Goal: Task Accomplishment & Management: Complete application form

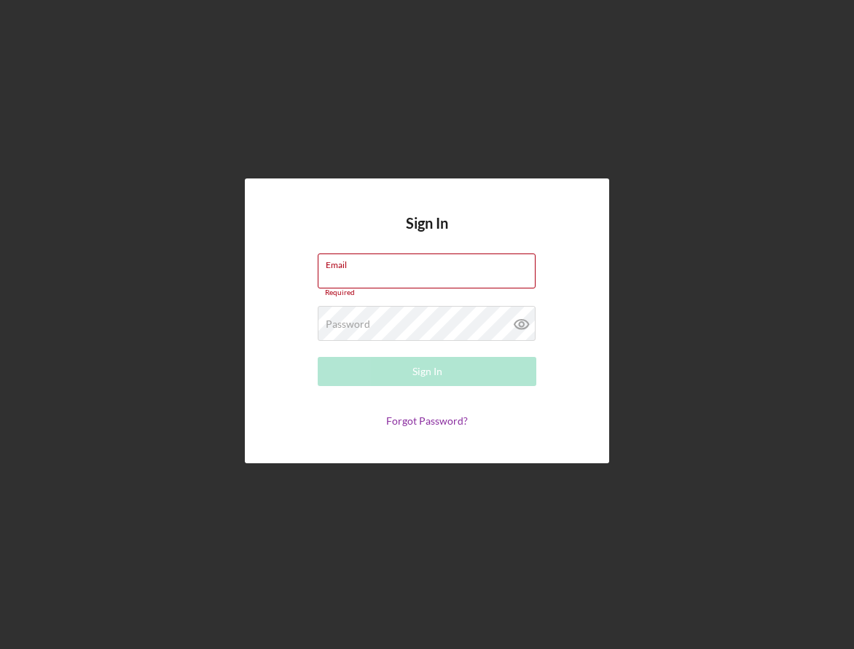
type input "[EMAIL_ADDRESS][DOMAIN_NAME]"
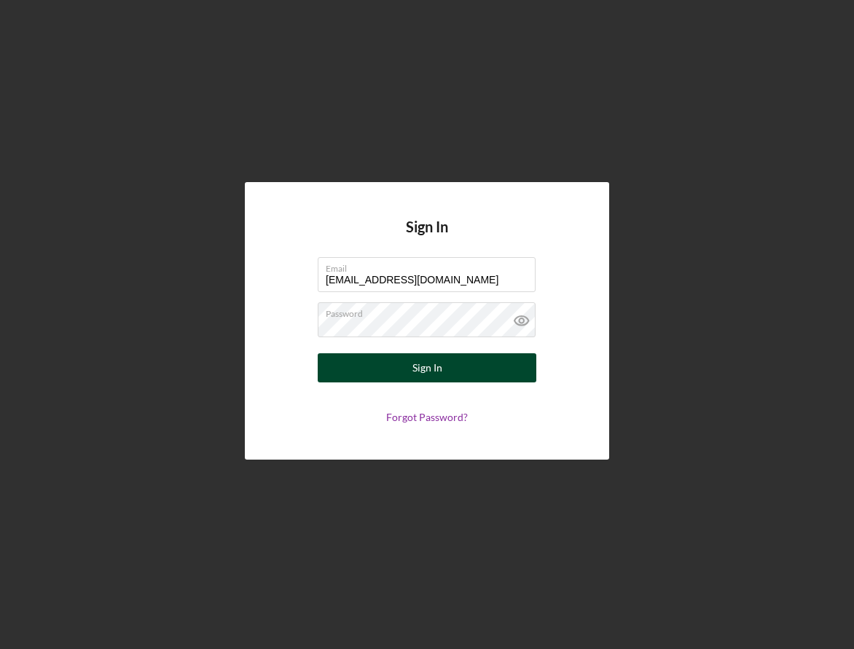
click at [401, 378] on button "Sign In" at bounding box center [427, 368] width 219 height 29
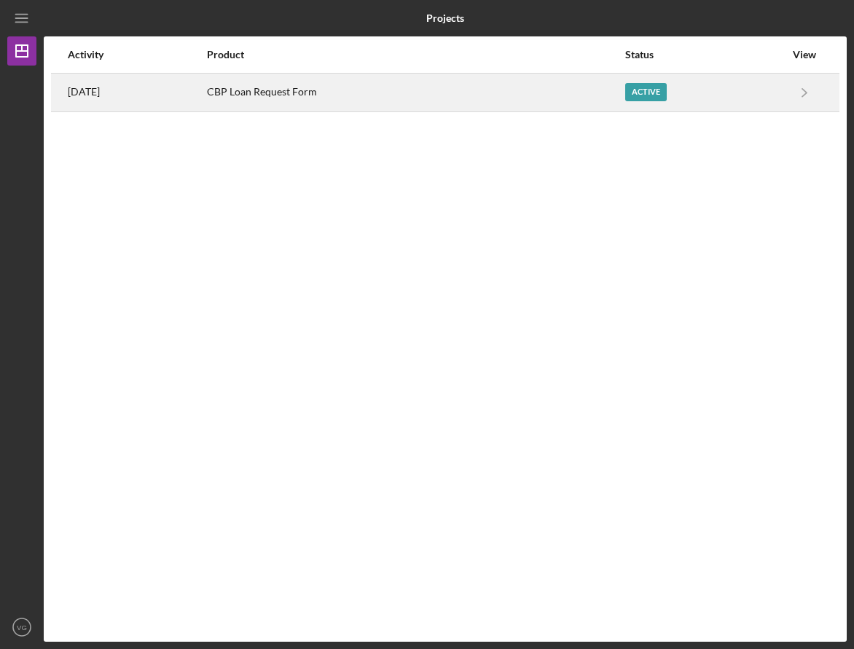
click at [663, 93] on div "Active" at bounding box center [646, 92] width 42 height 18
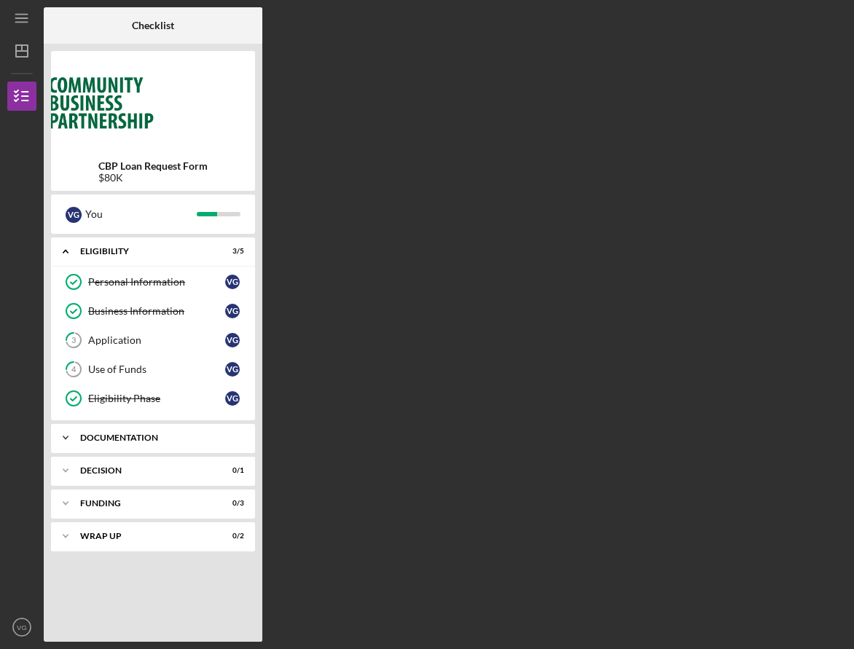
click at [162, 438] on div "Documentation" at bounding box center [158, 438] width 157 height 9
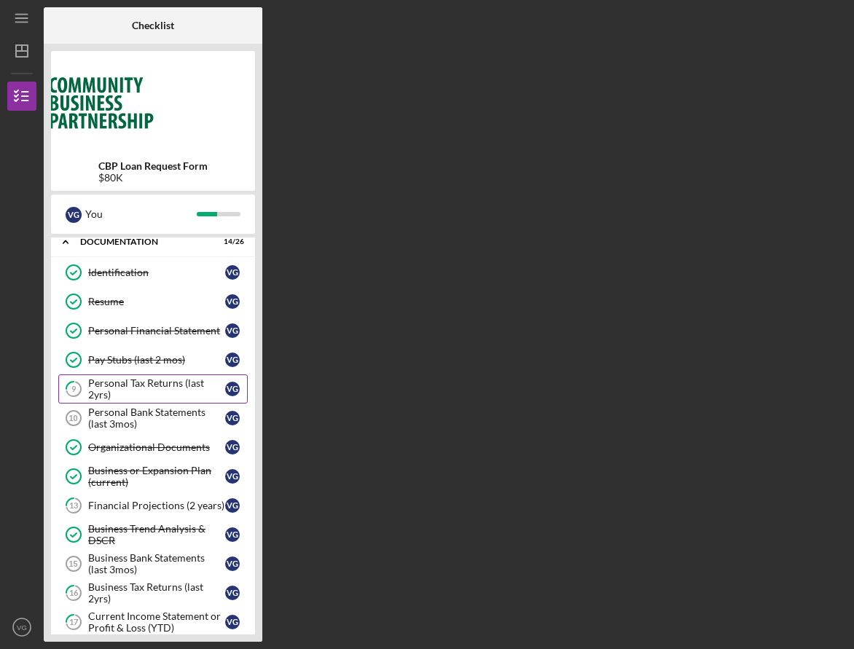
scroll to position [197, 0]
click at [167, 411] on div "Personal Bank Statements (last 3mos)" at bounding box center [156, 417] width 137 height 23
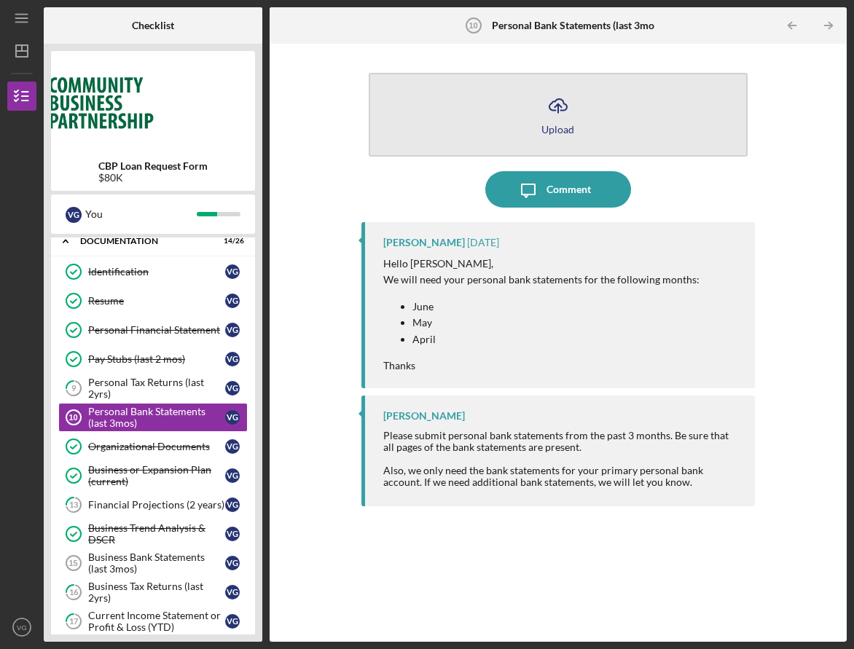
click at [570, 101] on icon "Icon/Upload" at bounding box center [558, 105] width 36 height 36
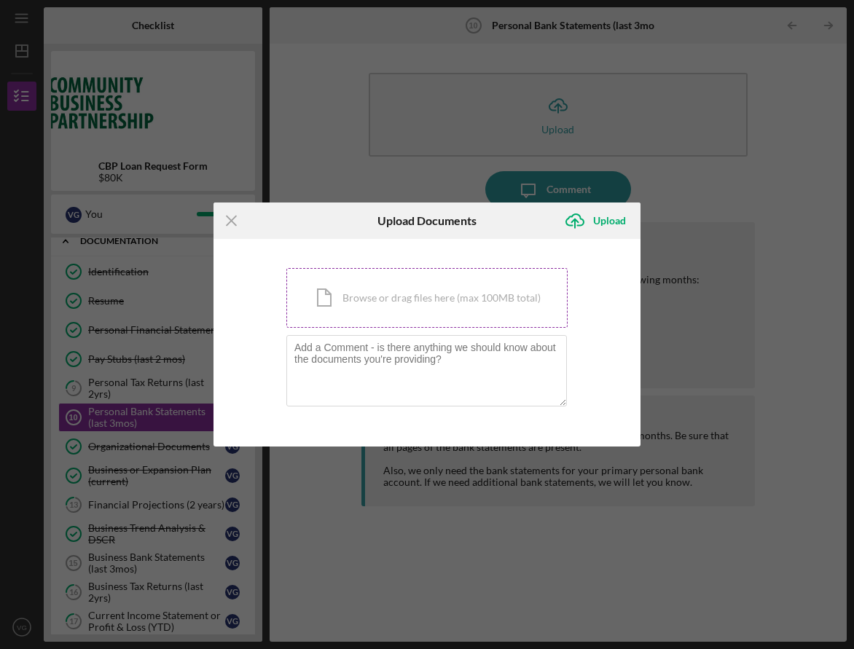
click at [419, 294] on div "Icon/Document Browse or drag files here (max 100MB total) Tap to choose files o…" at bounding box center [426, 298] width 281 height 60
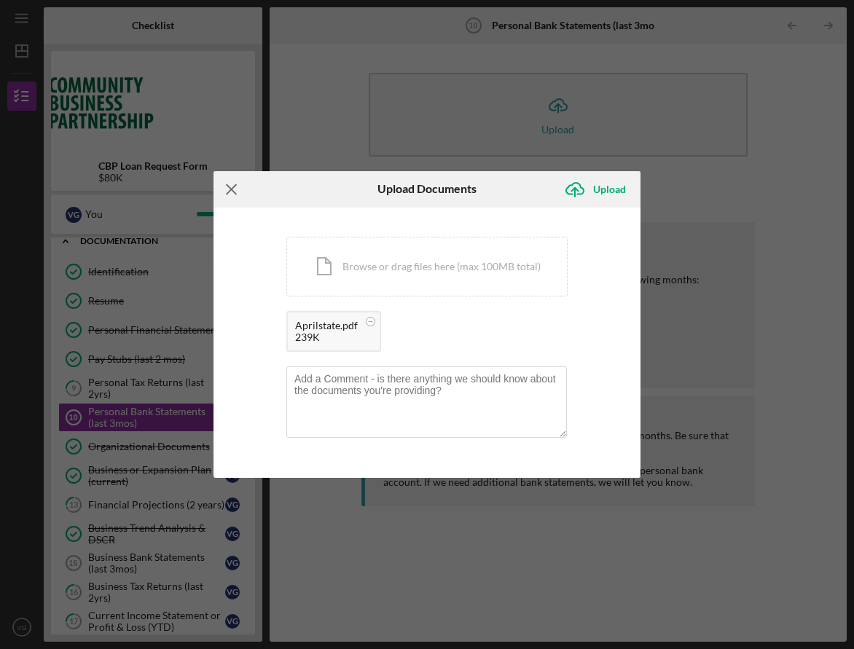
click at [233, 187] on line at bounding box center [231, 188] width 9 height 9
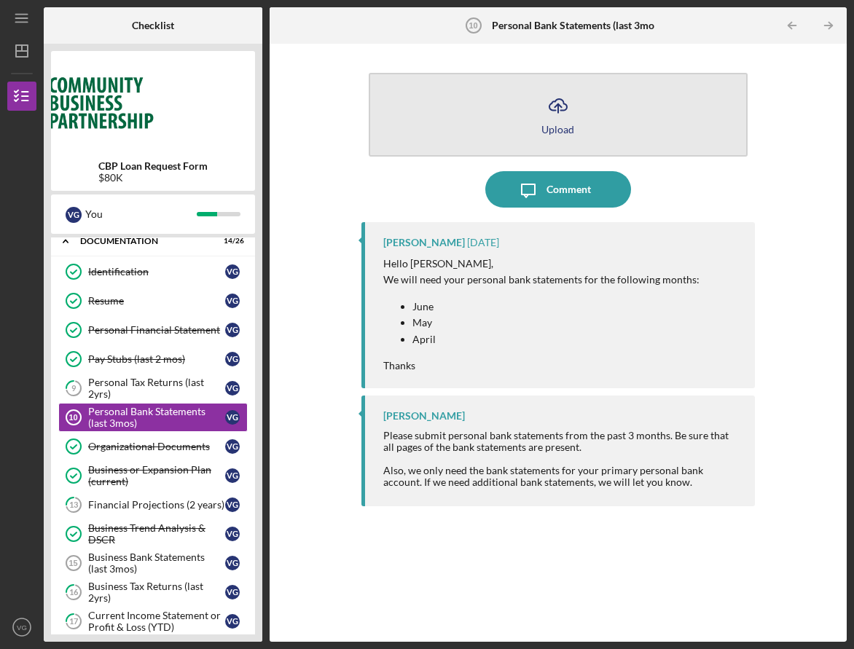
click at [539, 116] on button "Icon/Upload Upload" at bounding box center [558, 115] width 379 height 84
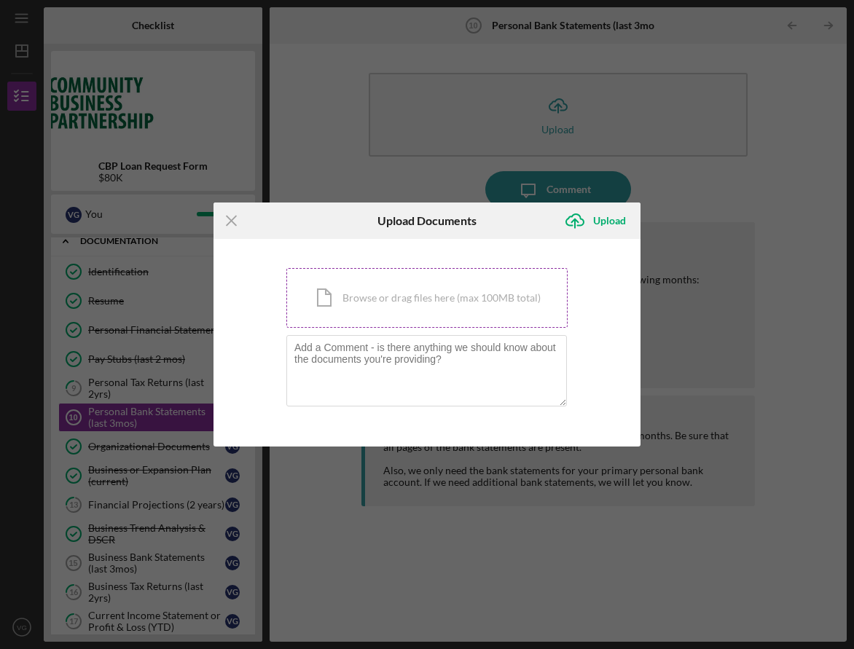
click at [410, 306] on div "Icon/Document Browse or drag files here (max 100MB total) Tap to choose files o…" at bounding box center [426, 298] width 281 height 60
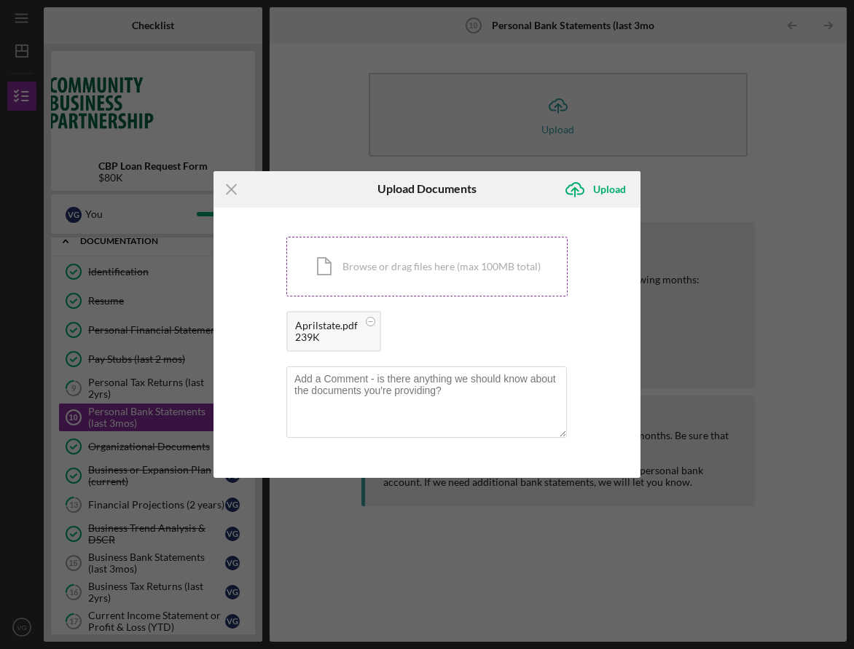
click at [464, 275] on div "Icon/Document Browse or drag files here (max 100MB total) Tap to choose files o…" at bounding box center [426, 267] width 281 height 60
click at [437, 268] on div "Icon/Document Browse or drag files here (max 100MB total) Tap to choose files o…" at bounding box center [426, 267] width 281 height 60
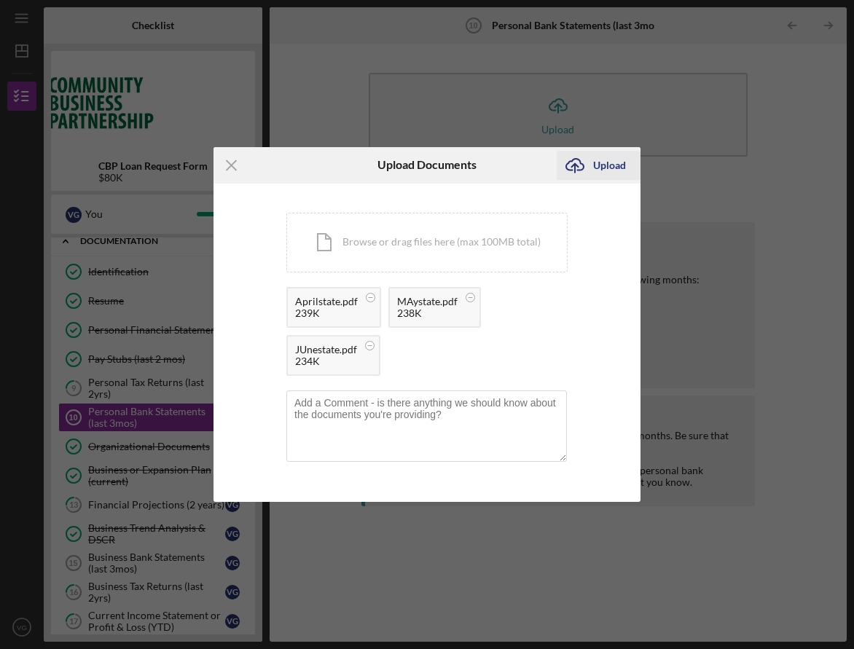
click at [605, 163] on div "Upload" at bounding box center [609, 165] width 33 height 29
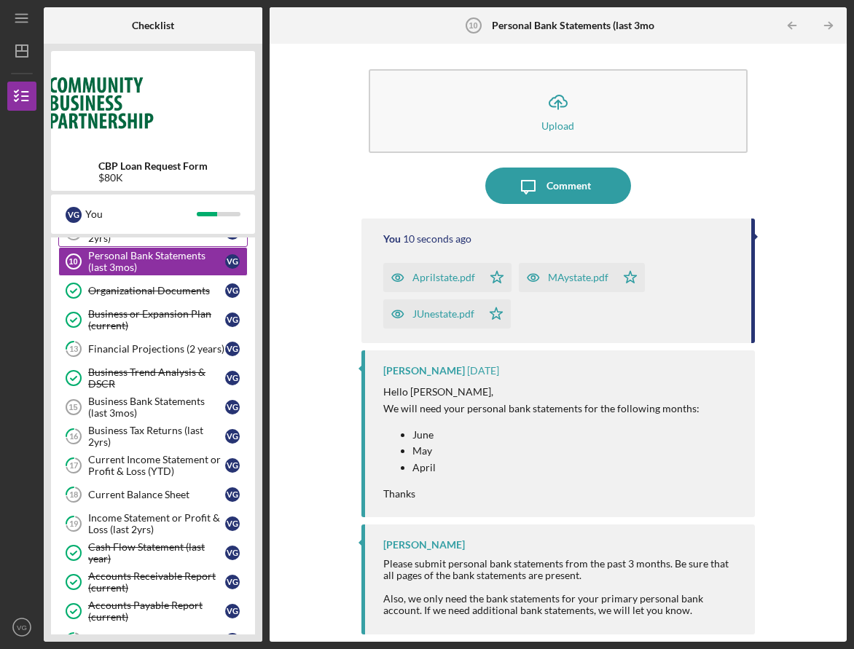
scroll to position [354, 0]
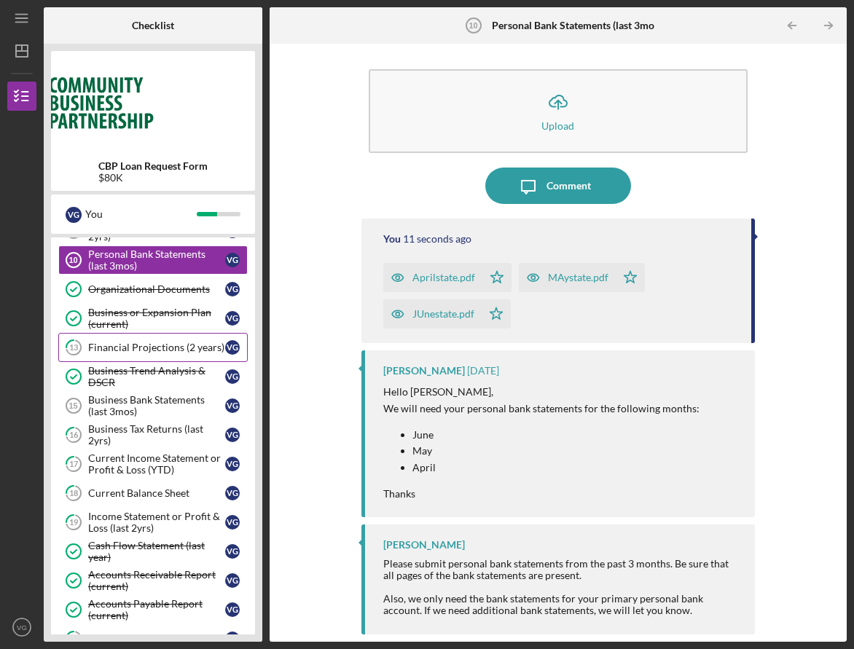
click at [169, 343] on div "Financial Projections (2 years)" at bounding box center [156, 348] width 137 height 12
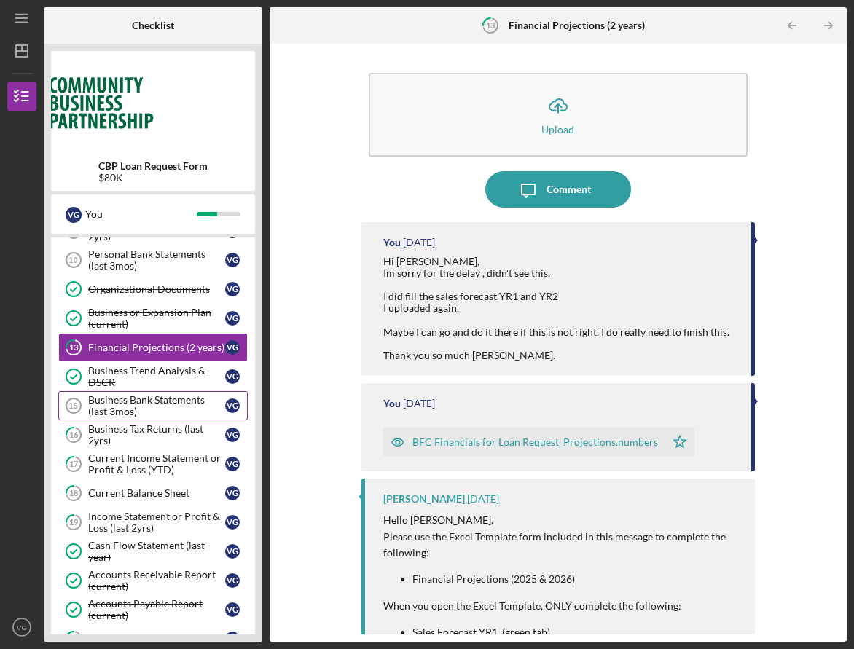
click at [173, 405] on div "Business Bank Statements (last 3mos)" at bounding box center [156, 405] width 137 height 23
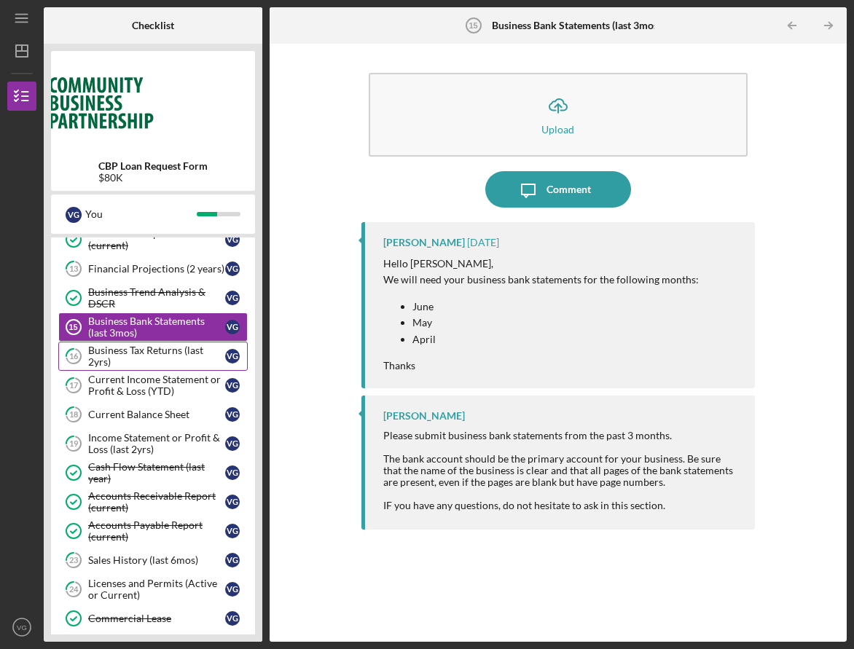
scroll to position [434, 0]
click at [166, 390] on div "Current Income Statement or Profit & Loss (YTD)" at bounding box center [156, 384] width 137 height 23
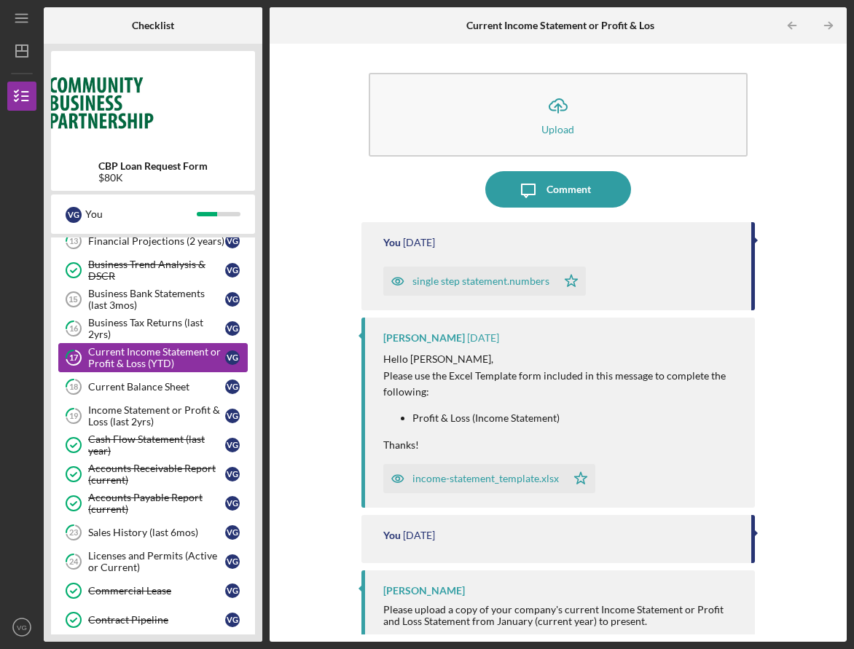
scroll to position [465, 0]
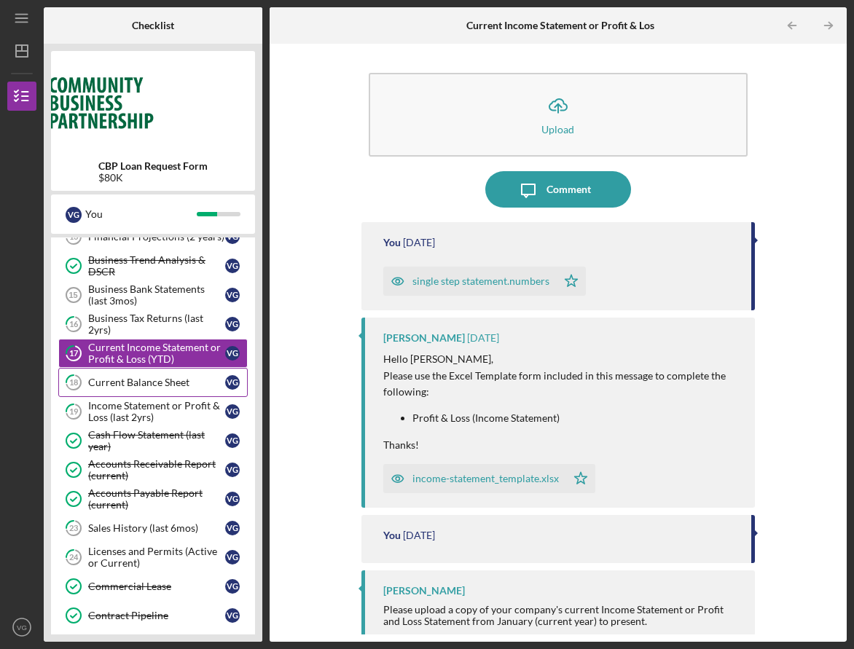
click at [165, 388] on div "Current Balance Sheet" at bounding box center [156, 383] width 137 height 12
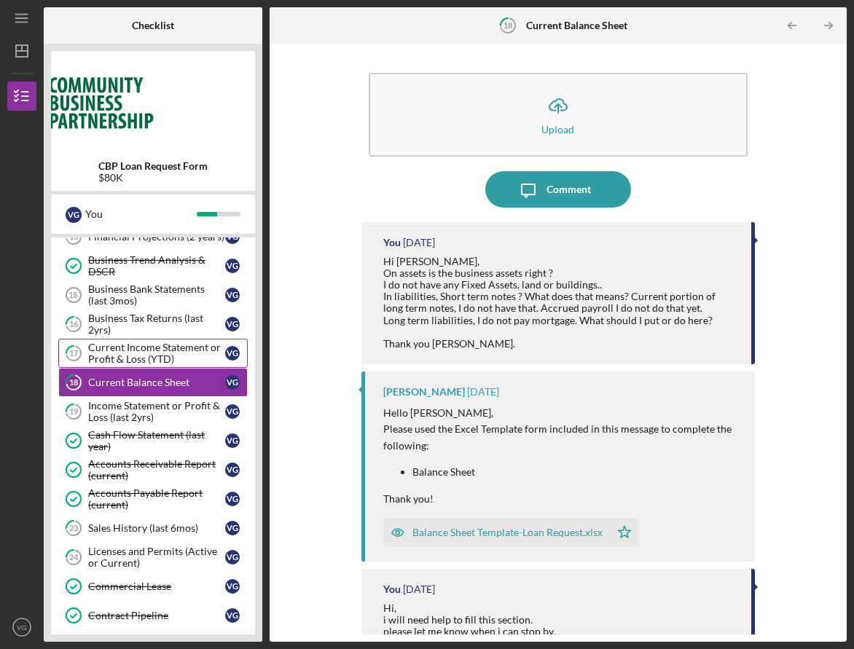
click at [157, 354] on div "Current Income Statement or Profit & Loss (YTD)" at bounding box center [156, 353] width 137 height 23
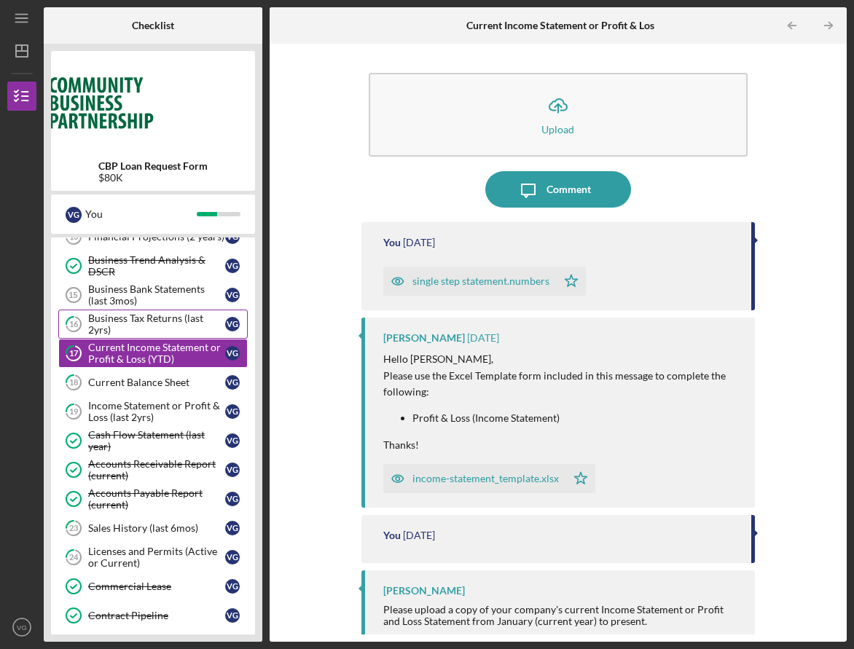
click at [155, 323] on div "Business Tax Returns (last 2yrs)" at bounding box center [156, 324] width 137 height 23
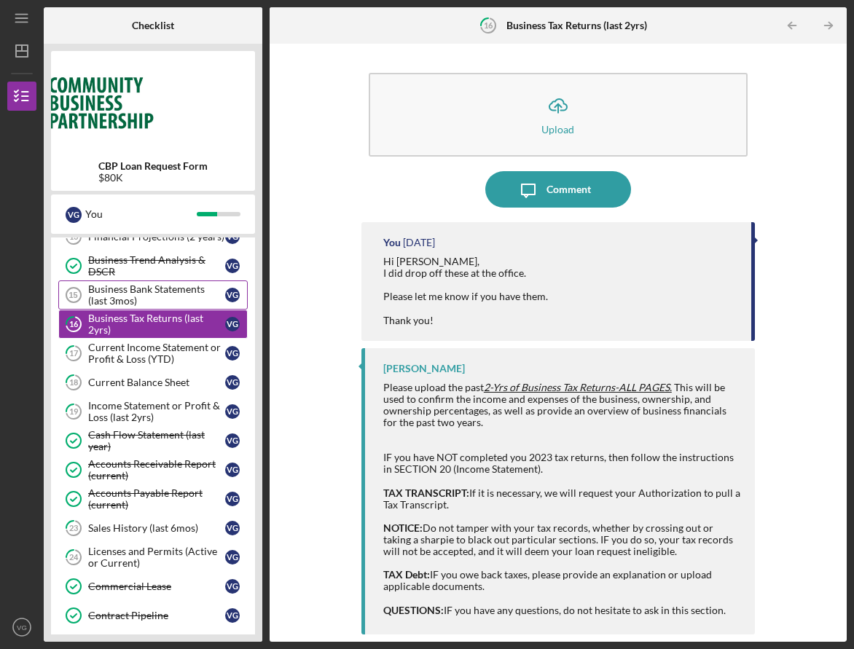
click at [155, 297] on div "Business Bank Statements (last 3mos)" at bounding box center [156, 295] width 137 height 23
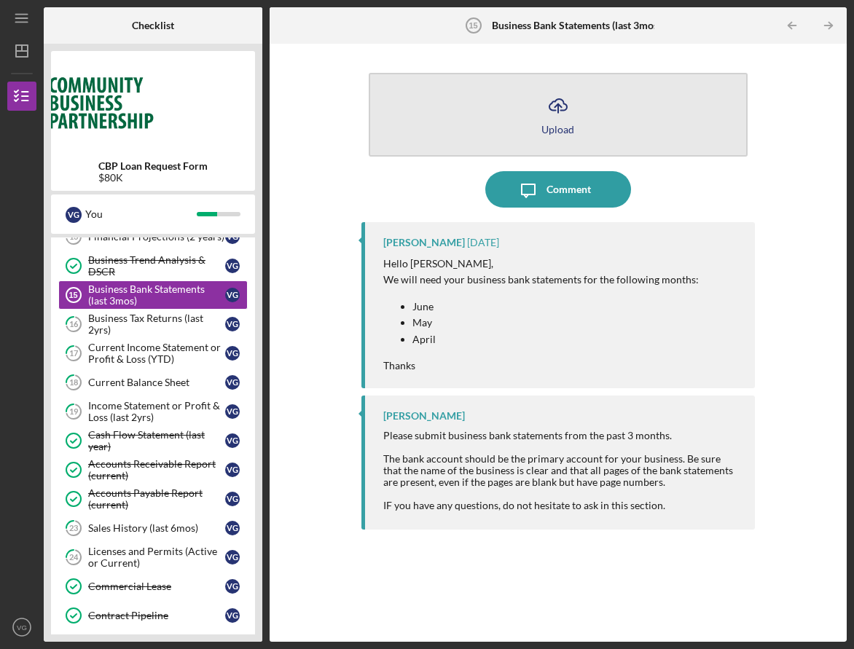
click at [579, 113] on button "Icon/Upload Upload" at bounding box center [558, 115] width 379 height 84
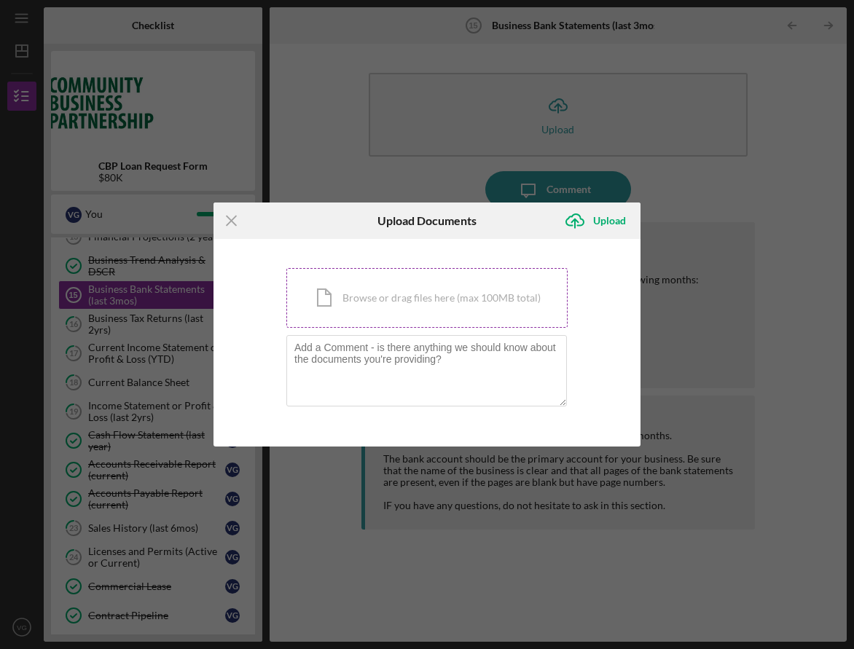
click at [381, 309] on div "Icon/Document Browse or drag files here (max 100MB total) Tap to choose files o…" at bounding box center [426, 298] width 281 height 60
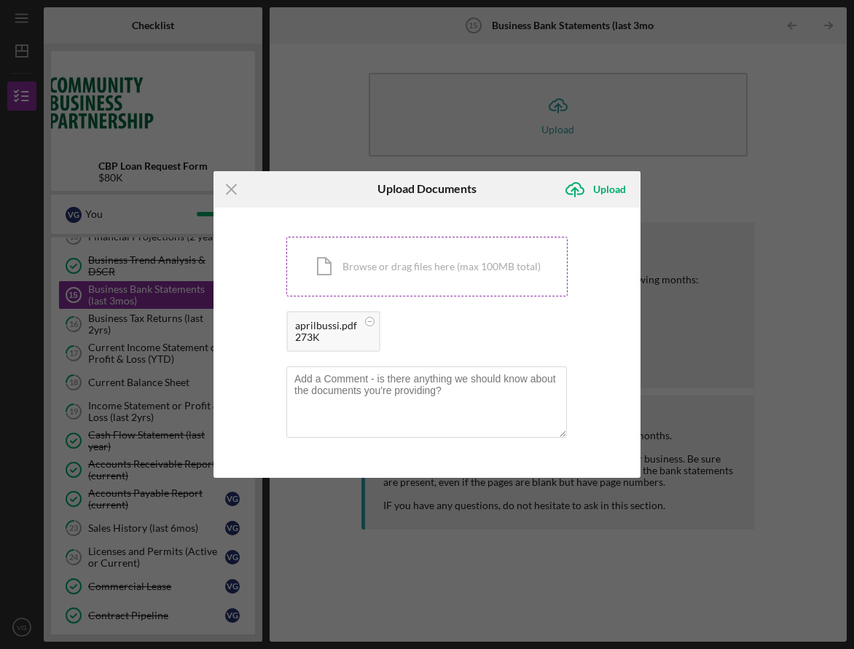
click at [475, 272] on div "Icon/Document Browse or drag files here (max 100MB total) Tap to choose files o…" at bounding box center [426, 267] width 281 height 60
click at [370, 273] on div "Icon/Document Browse or drag files here (max 100MB total) Tap to choose files o…" at bounding box center [426, 267] width 281 height 60
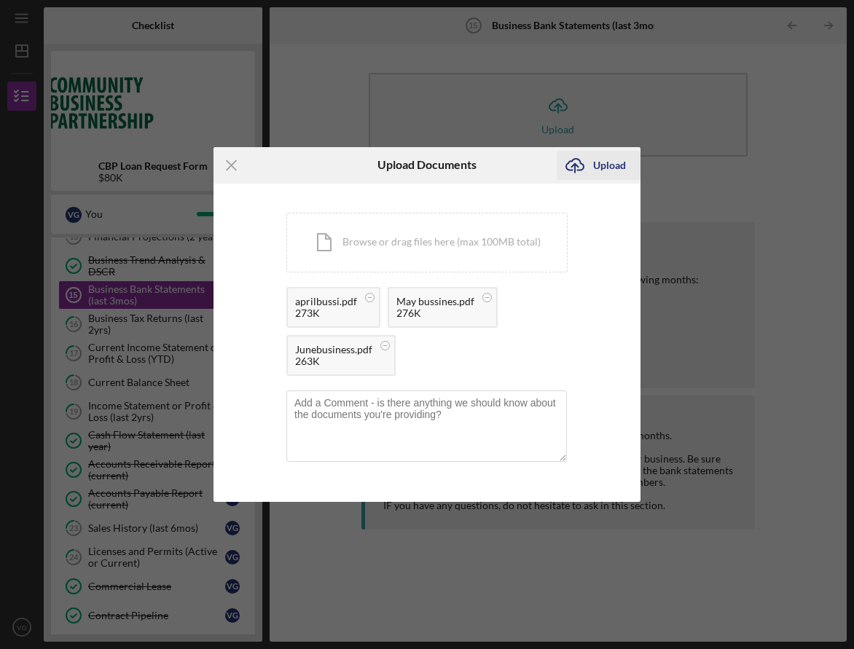
click at [610, 160] on div "Upload" at bounding box center [609, 165] width 33 height 29
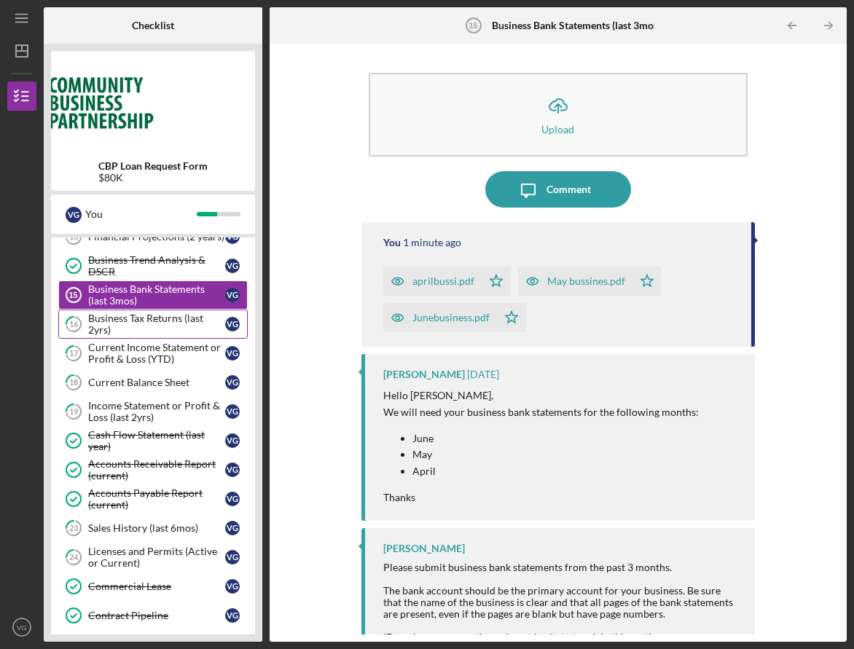
click at [131, 329] on div "Business Tax Returns (last 2yrs)" at bounding box center [156, 324] width 137 height 23
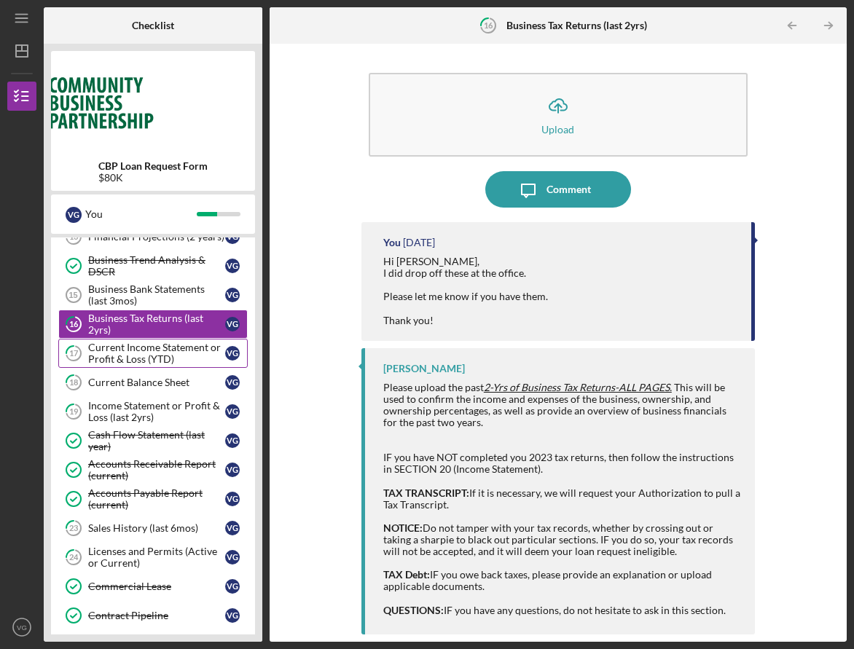
click at [147, 356] on div "Current Income Statement or Profit & Loss (YTD)" at bounding box center [156, 353] width 137 height 23
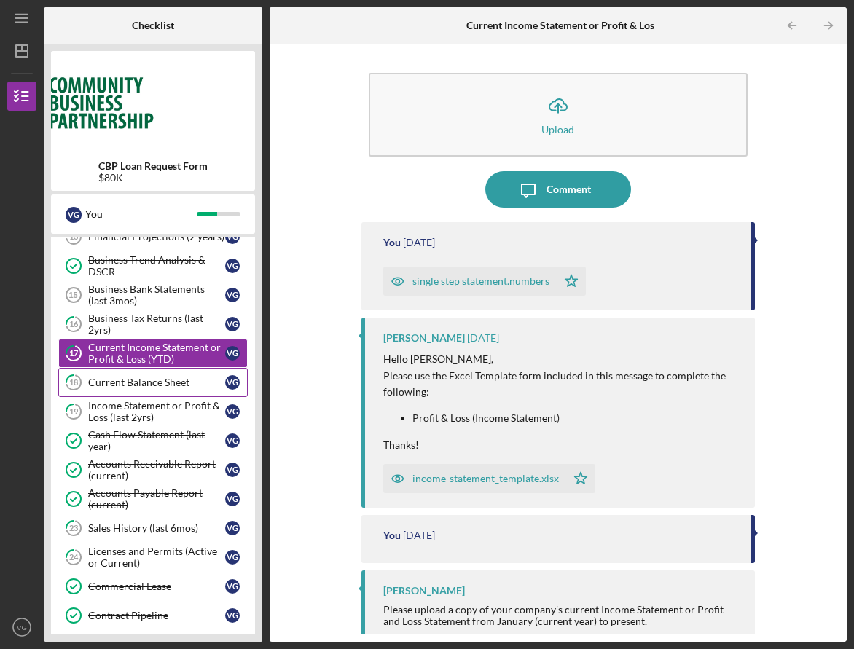
click at [154, 382] on div "Current Balance Sheet" at bounding box center [156, 383] width 137 height 12
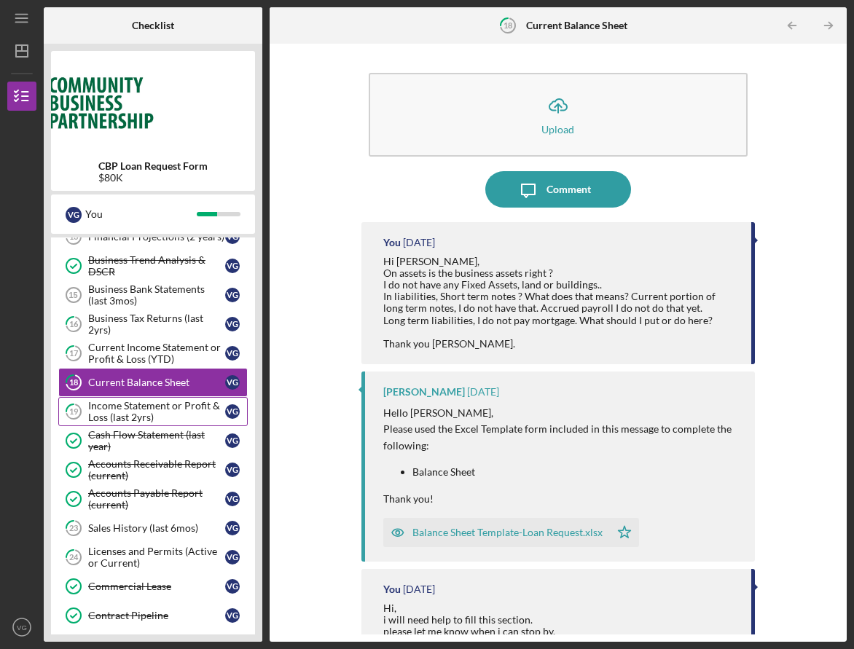
click at [155, 408] on div "Income Statement or Profit & Loss (last 2yrs)" at bounding box center [156, 411] width 137 height 23
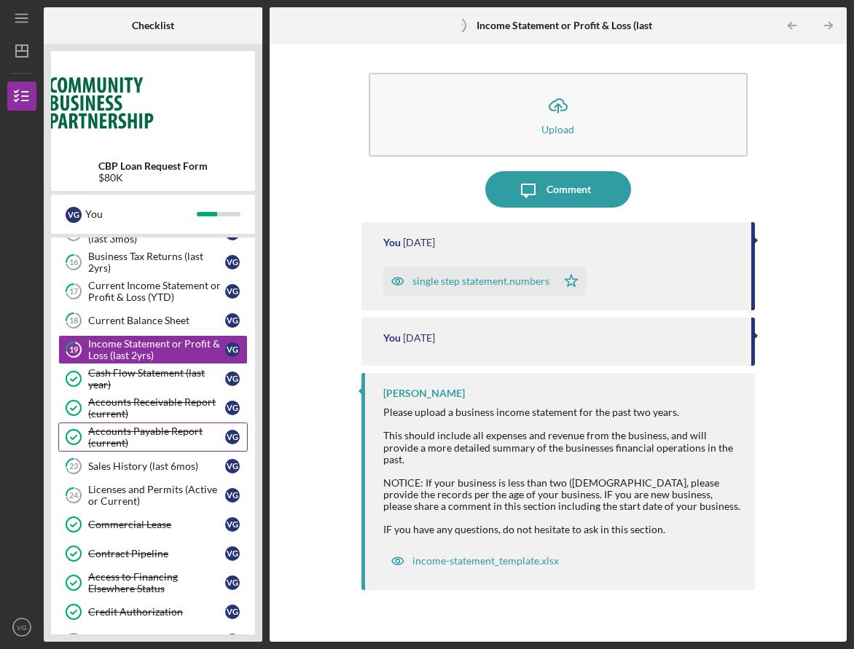
scroll to position [528, 0]
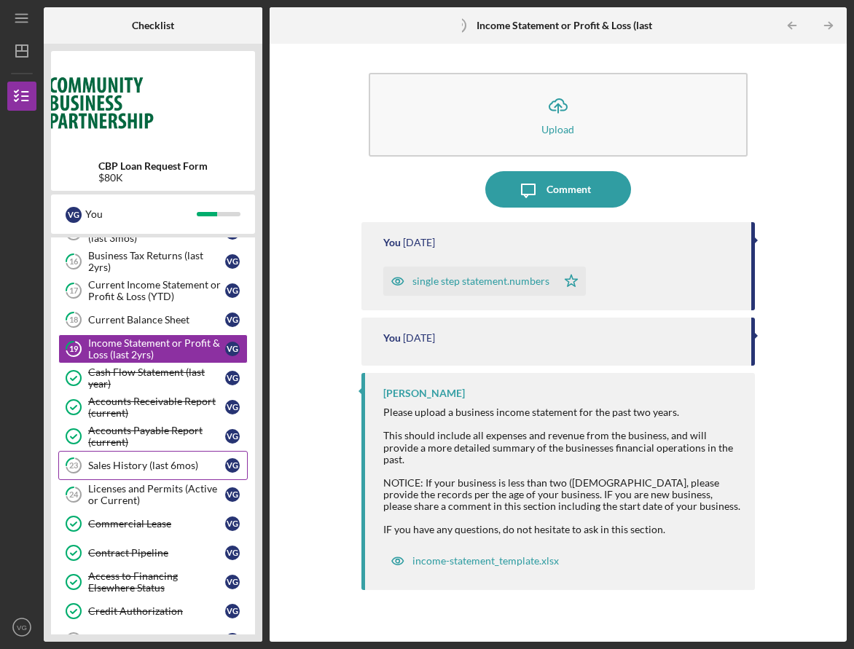
click at [156, 465] on div "Sales History (last 6mos)" at bounding box center [156, 466] width 137 height 12
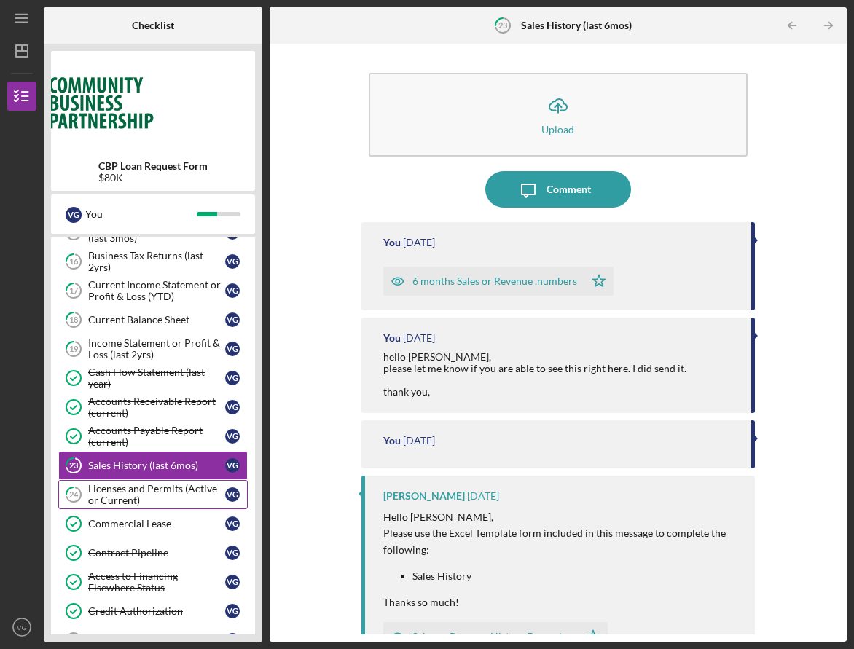
click at [157, 495] on div "Licenses and Permits (Active or Current)" at bounding box center [156, 494] width 137 height 23
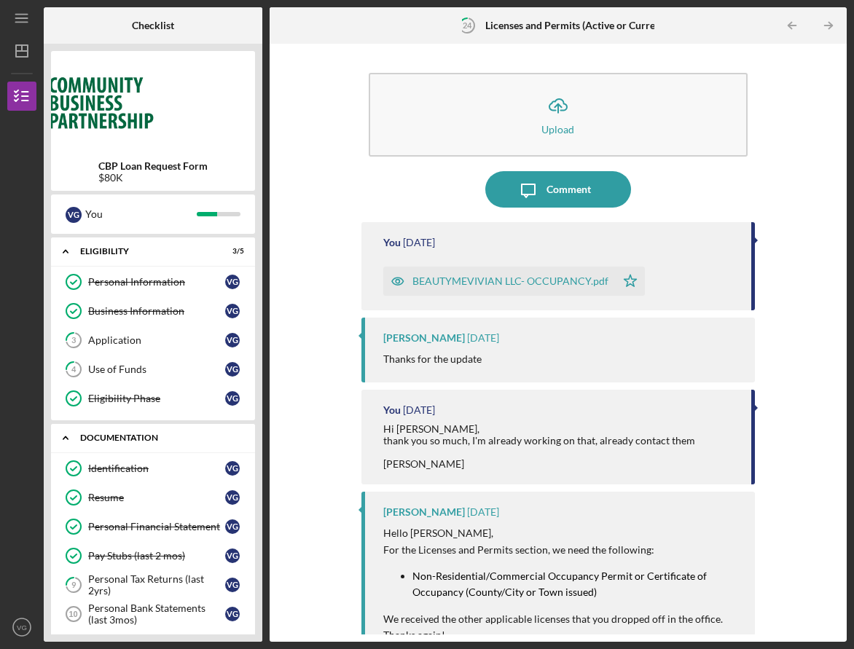
click at [105, 434] on div "Documentation" at bounding box center [158, 438] width 157 height 9
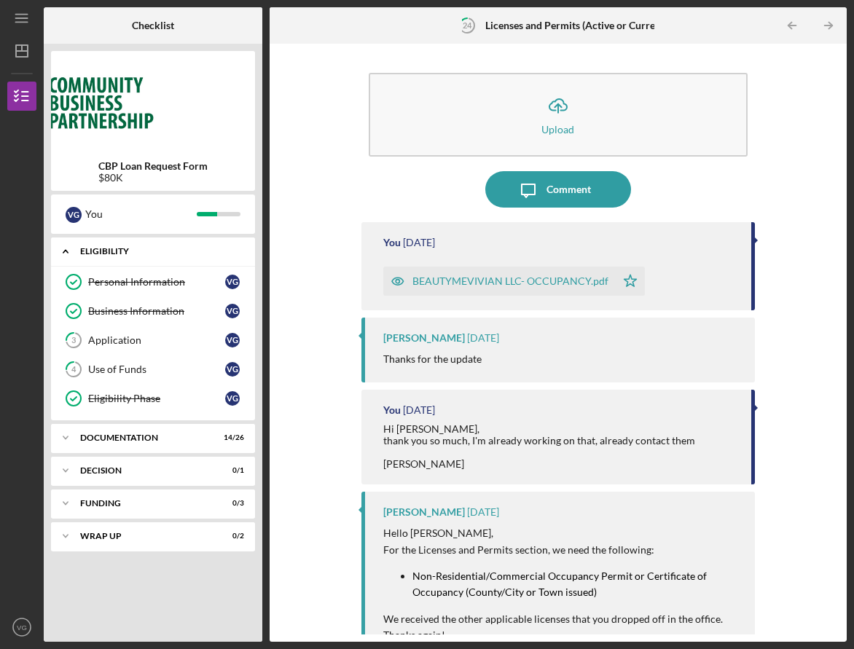
click at [128, 247] on div "Eligibility" at bounding box center [158, 251] width 157 height 9
